Goal: Transaction & Acquisition: Purchase product/service

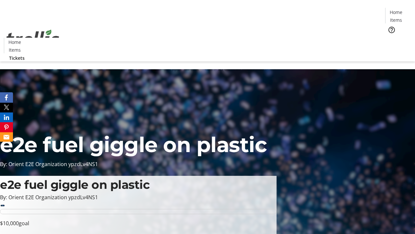
click at [391, 38] on span "Tickets" at bounding box center [399, 41] width 16 height 7
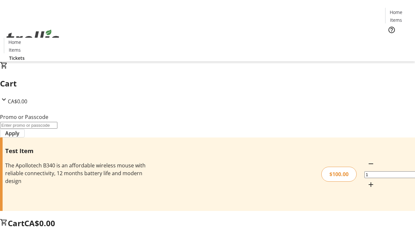
type input "PERCENT"
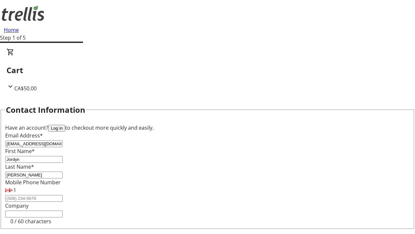
type input "[PERSON_NAME]"
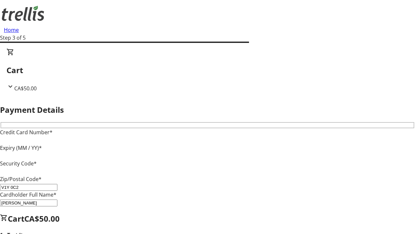
type input "V1Y 0C2"
